Goal: Task Accomplishment & Management: Use online tool/utility

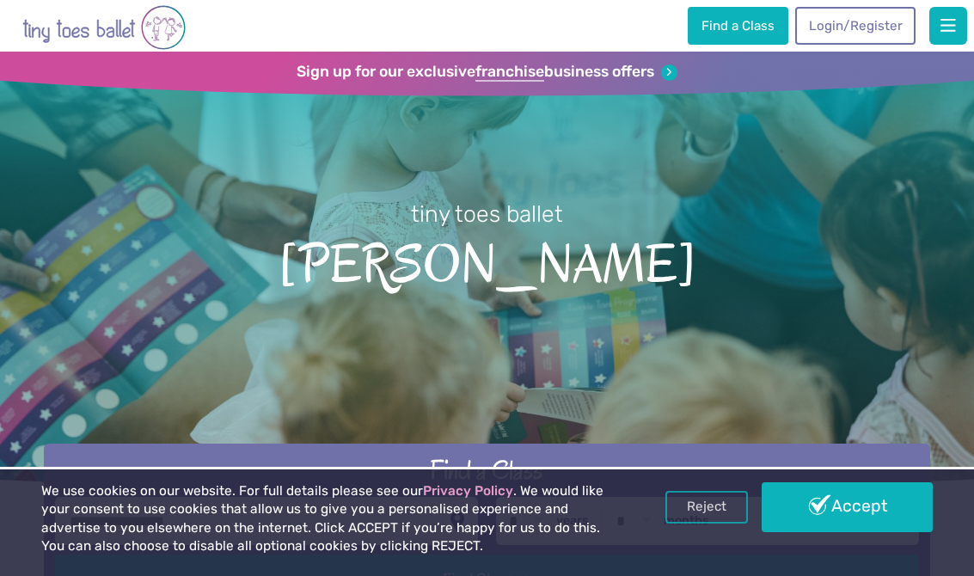
click at [852, 525] on link "Accept" at bounding box center [847, 507] width 171 height 50
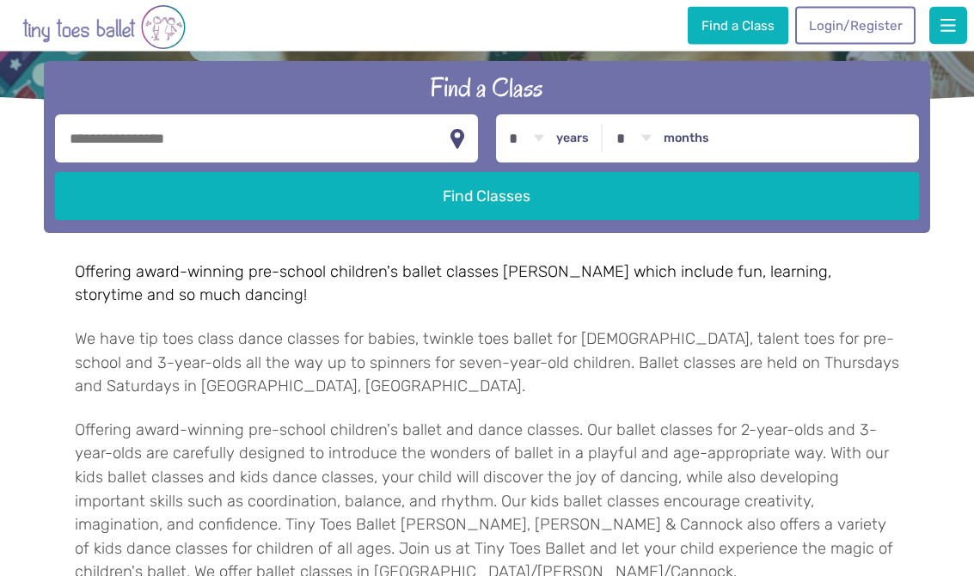
scroll to position [375, 0]
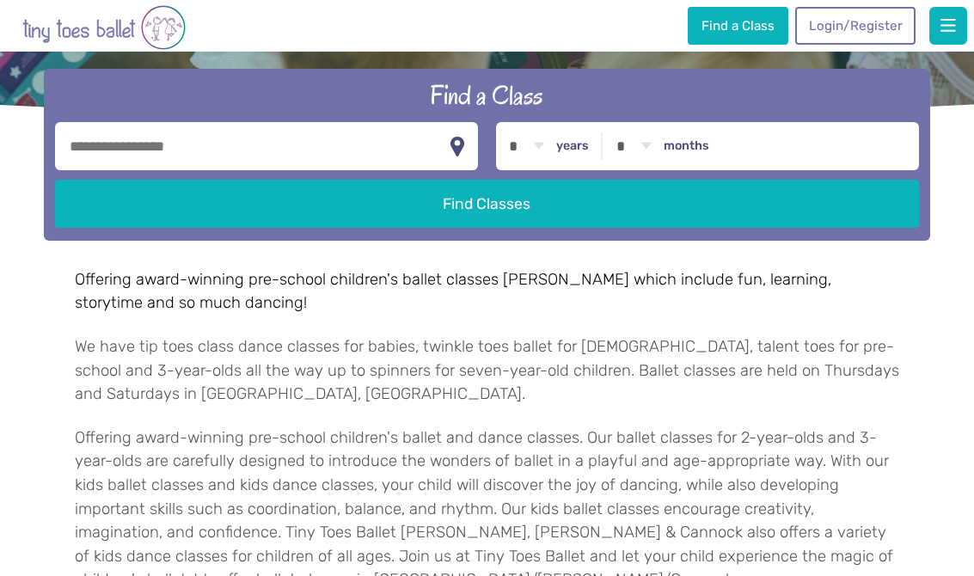
click at [276, 144] on input "text" at bounding box center [267, 146] width 424 height 48
type input "********"
click at [565, 208] on button "Find Classes" at bounding box center [487, 204] width 864 height 48
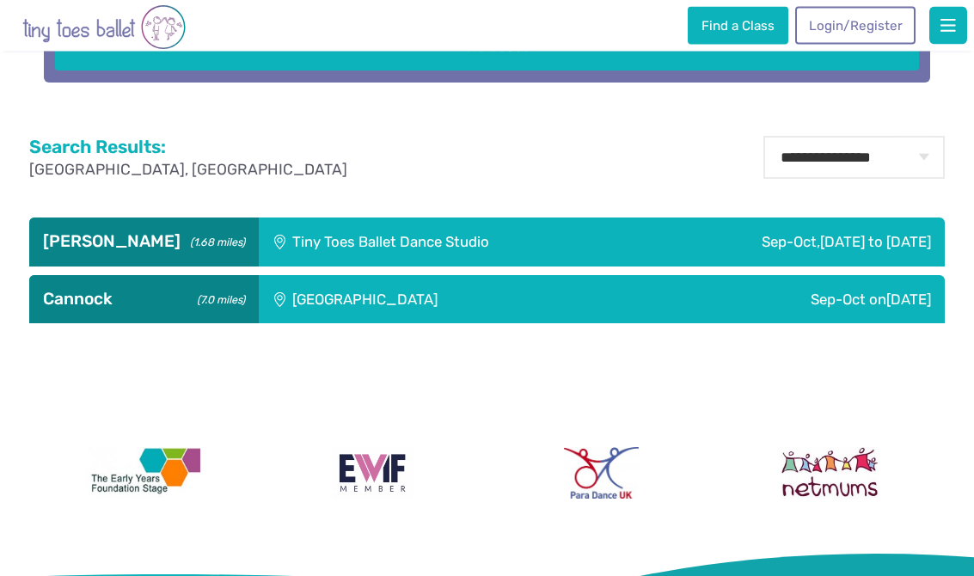
scroll to position [542, 0]
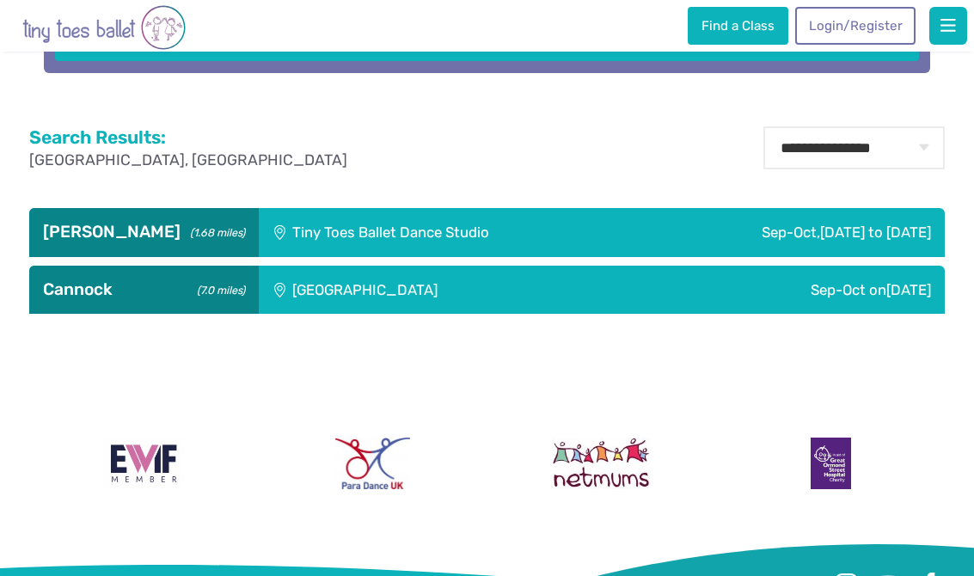
click at [888, 241] on span "[DATE] to [DATE]" at bounding box center [875, 232] width 111 height 17
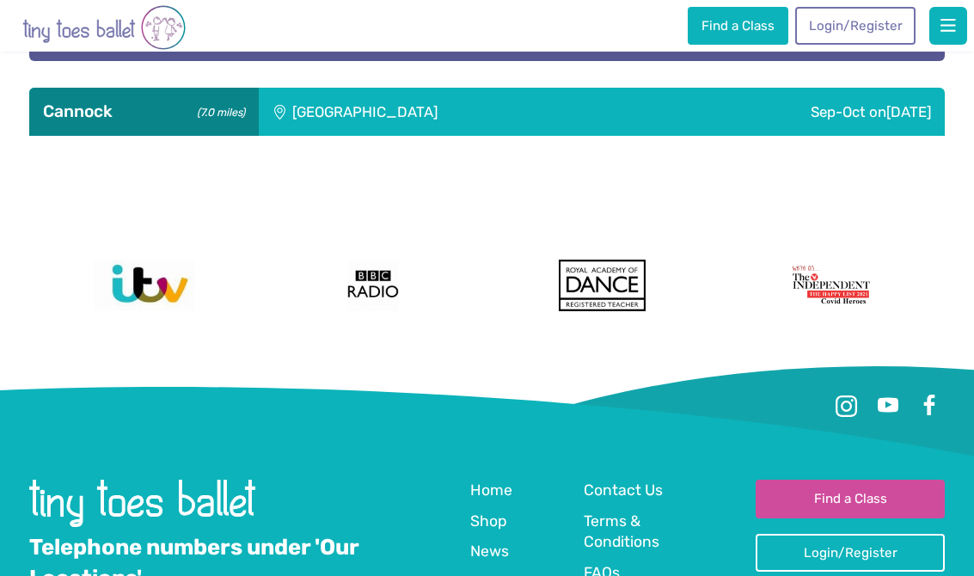
scroll to position [2219, 0]
click at [914, 137] on div "Sep-Oct [DATE]" at bounding box center [796, 113] width 298 height 48
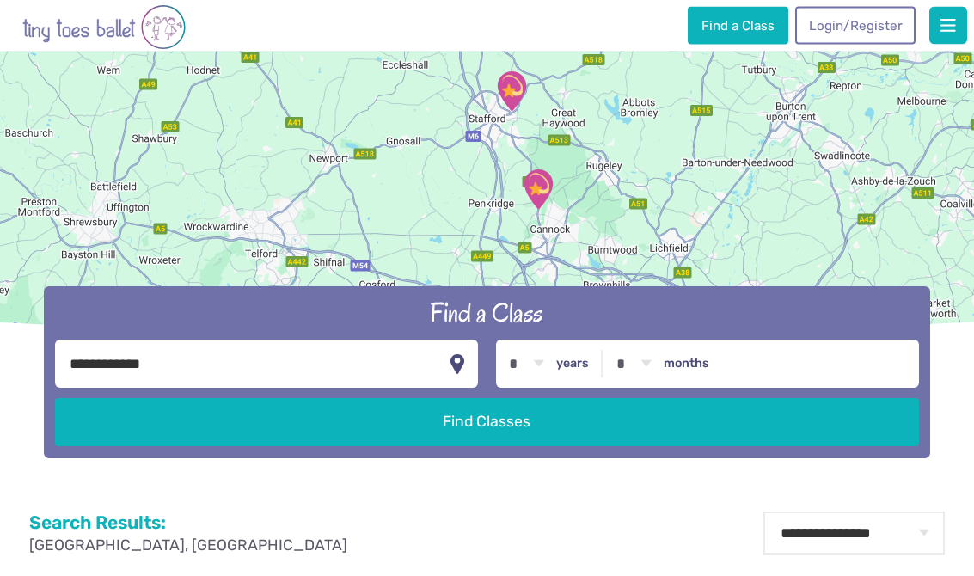
scroll to position [0, 0]
